Goal: Find specific page/section: Find specific page/section

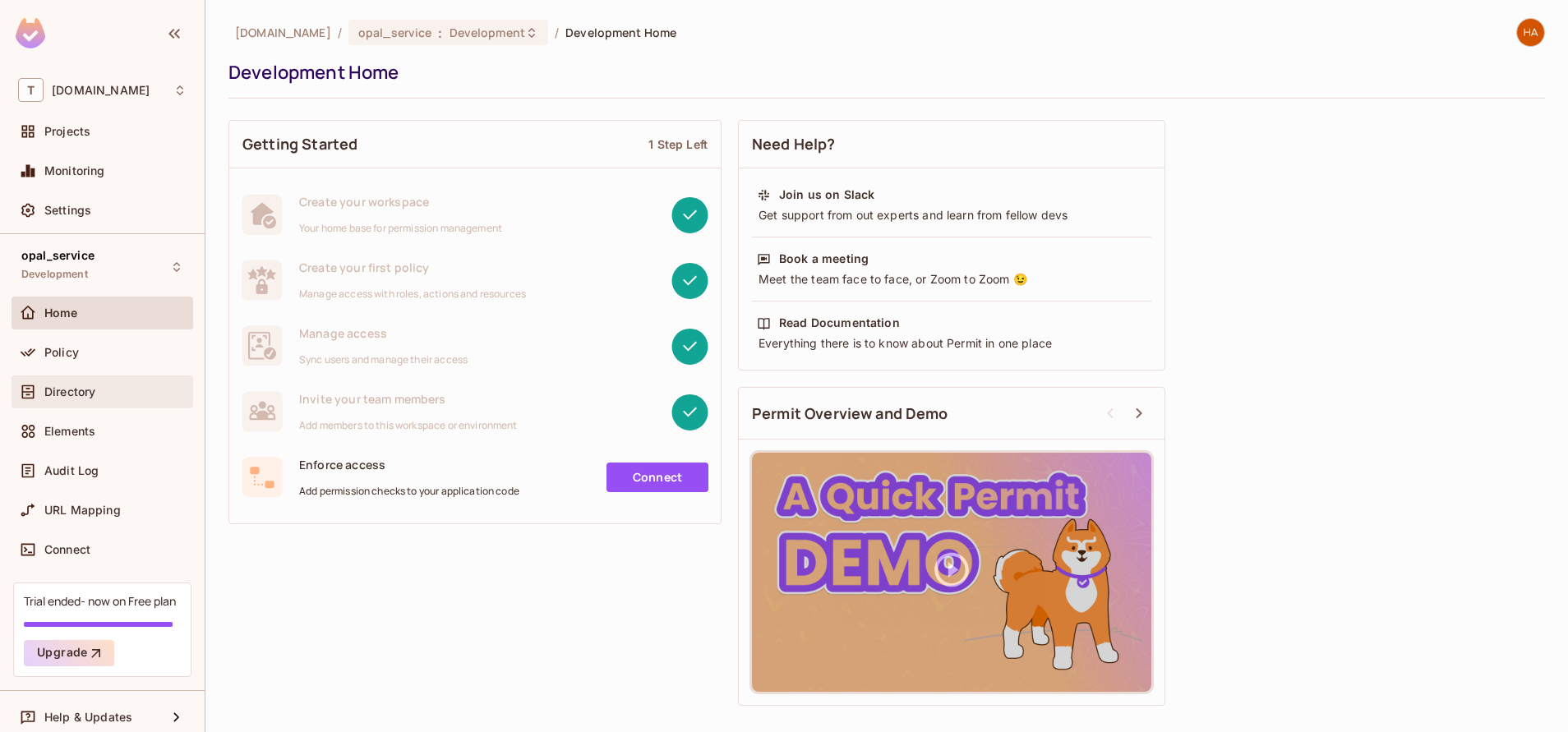
click at [115, 389] on div "Directory" at bounding box center [115, 392] width 142 height 13
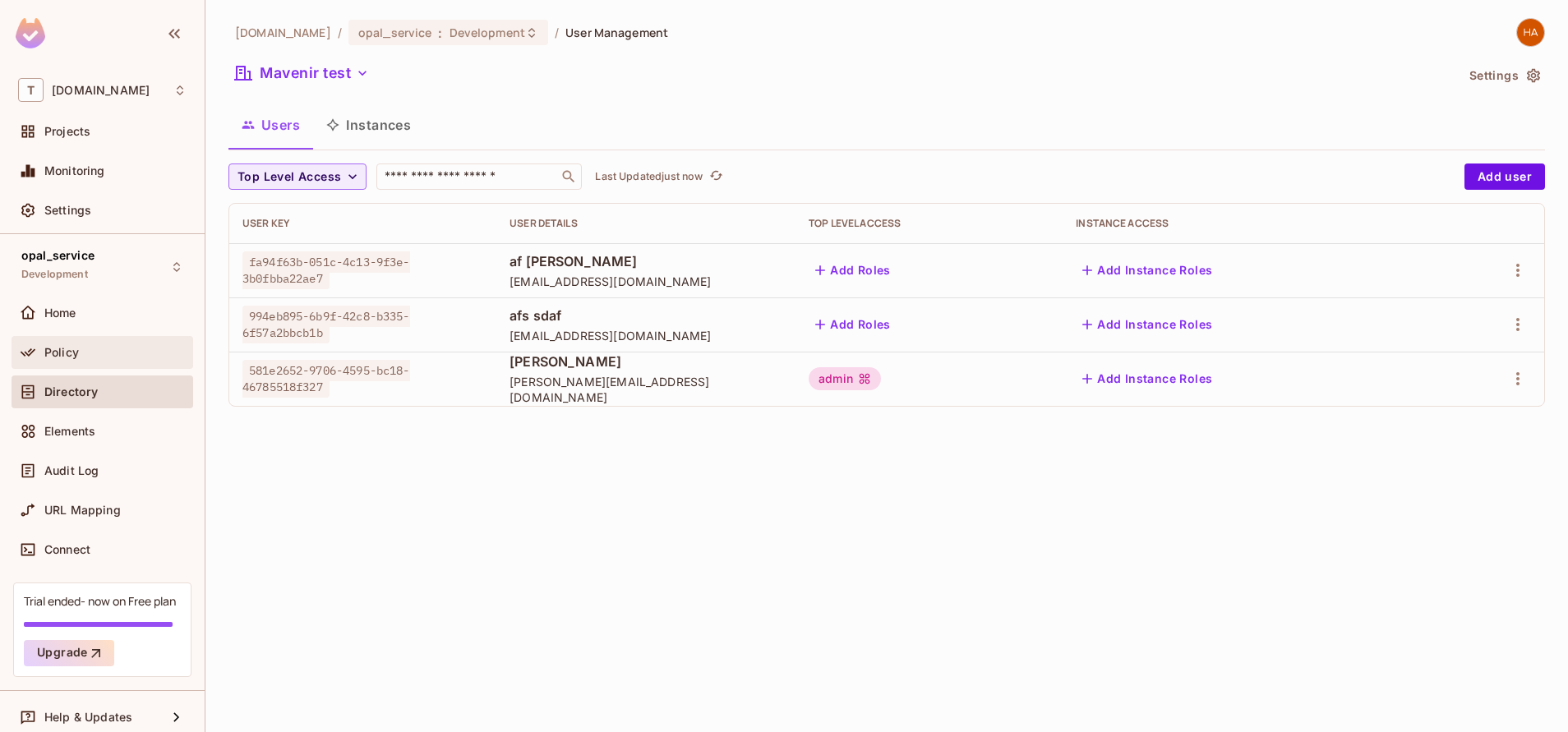
click at [122, 349] on div "Policy" at bounding box center [115, 353] width 142 height 13
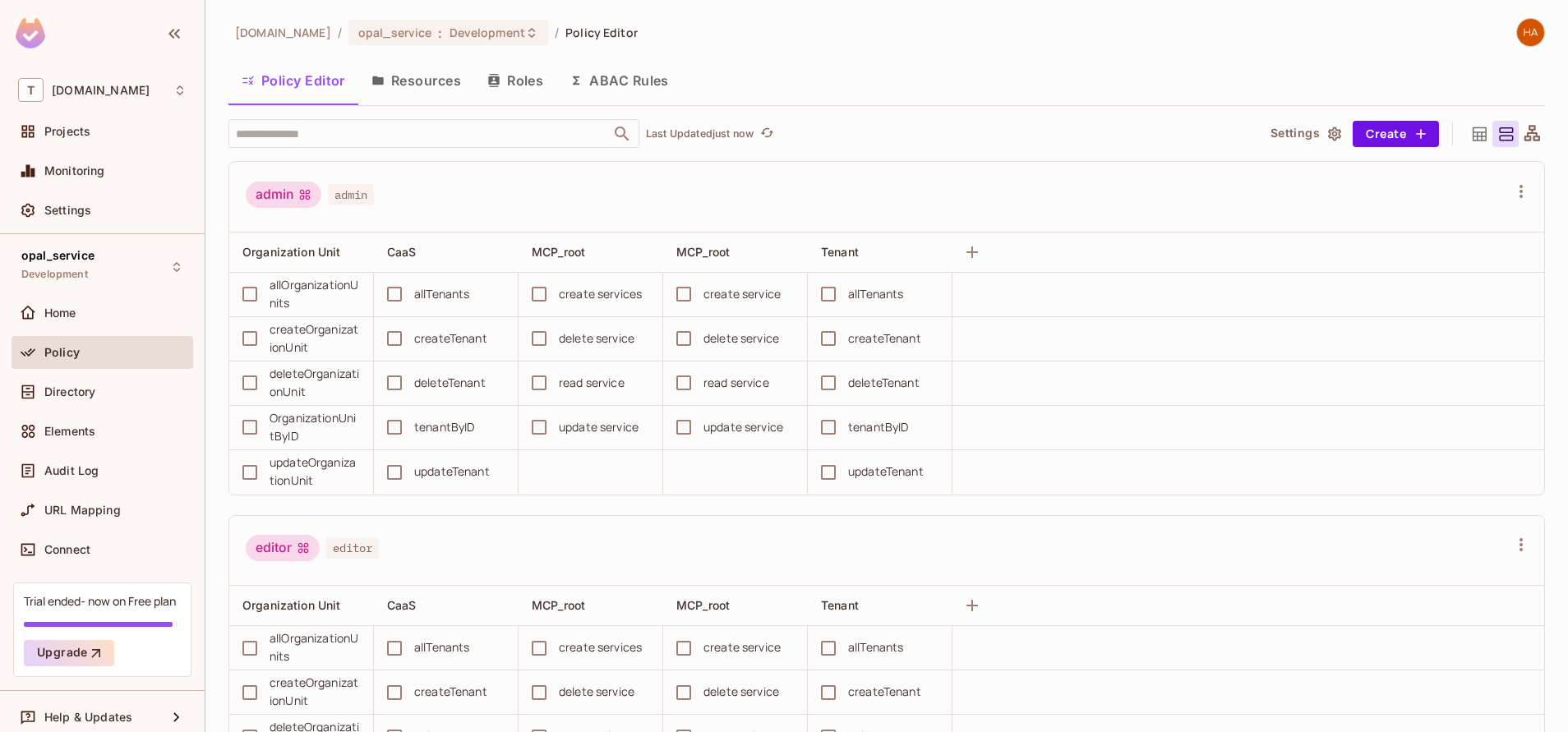
click at [427, 87] on button "Resources" at bounding box center [416, 81] width 116 height 41
